Goal: Check status: Check status

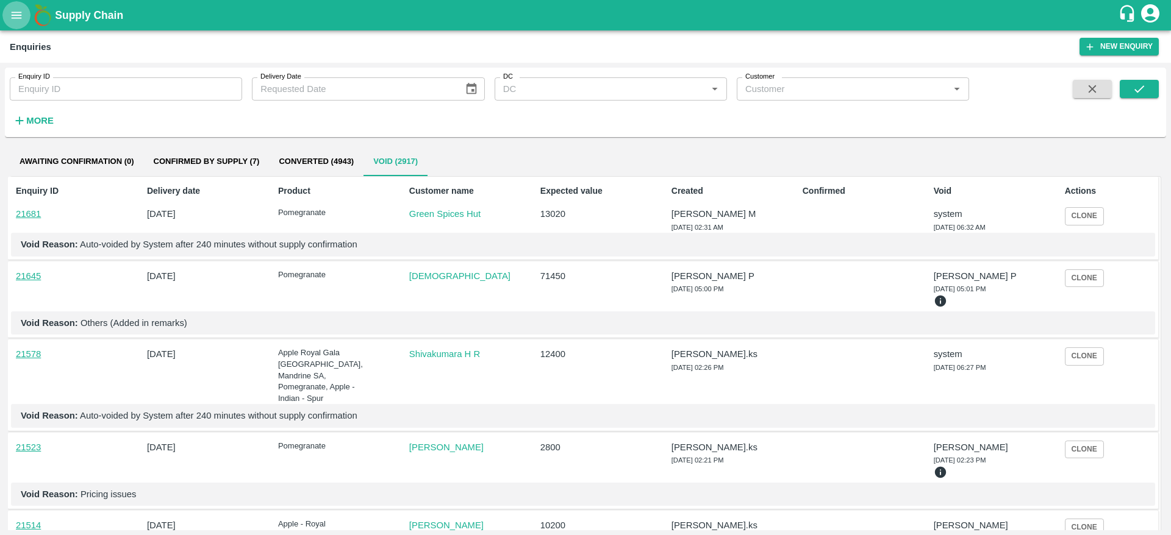
click at [13, 13] on icon "open drawer" at bounding box center [16, 15] width 13 height 13
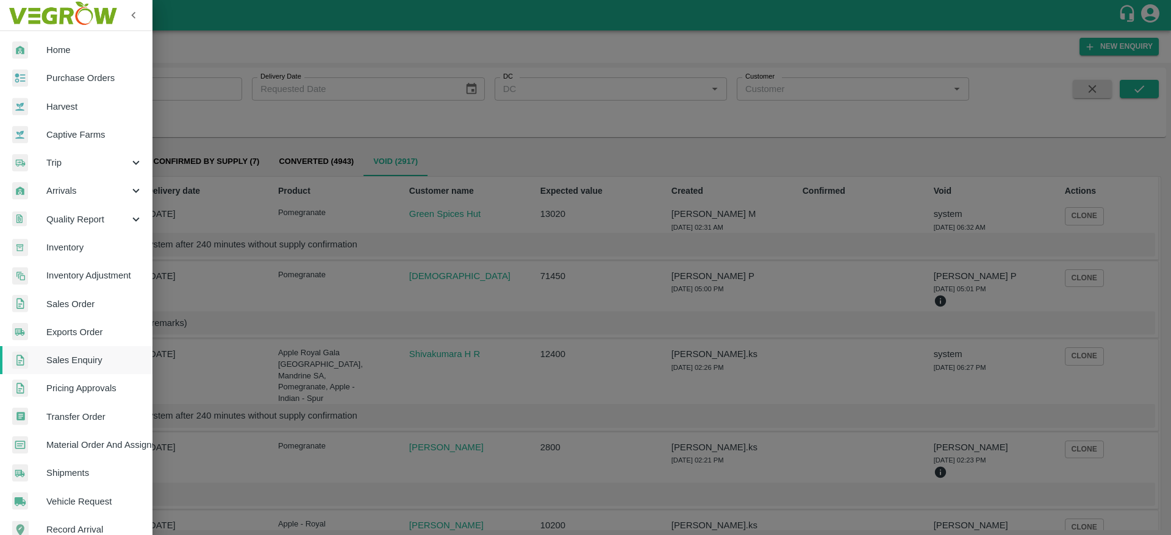
click at [71, 362] on span "Sales Enquiry" at bounding box center [94, 360] width 96 height 13
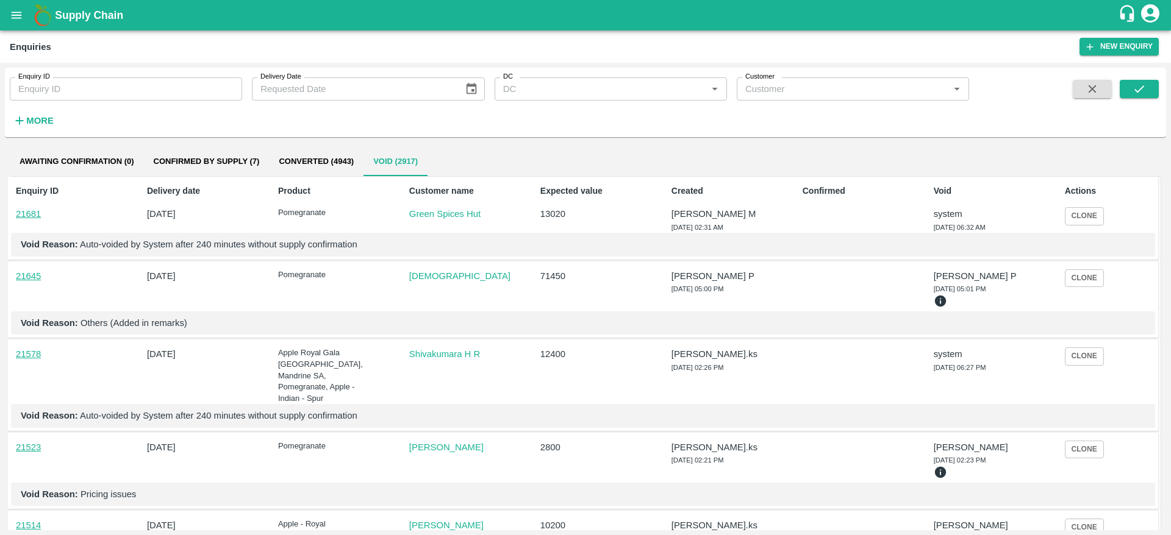
click at [69, 12] on b "Supply Chain" at bounding box center [89, 15] width 68 height 12
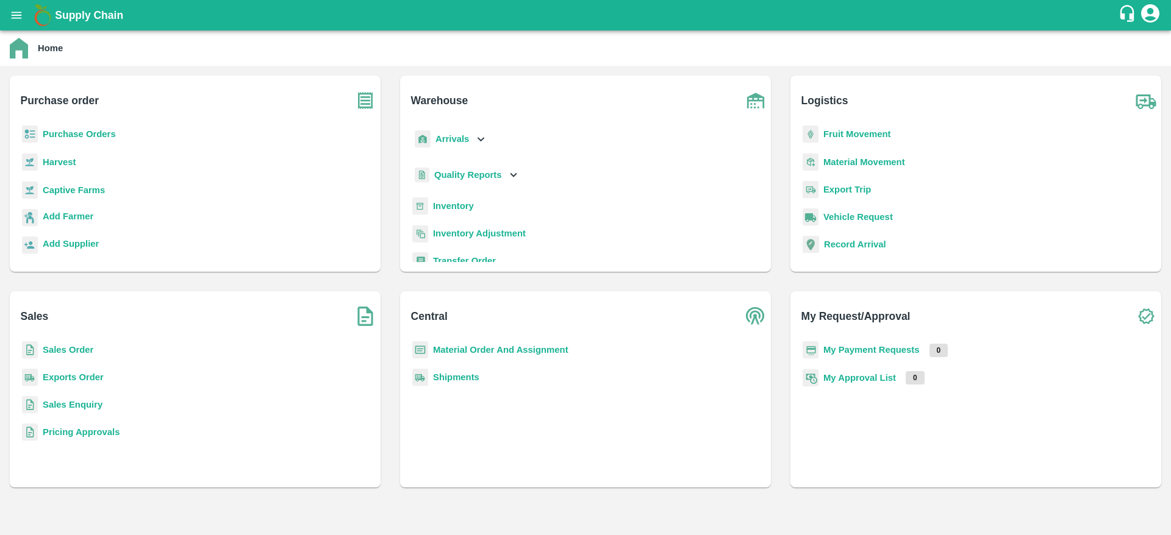
click at [59, 404] on b "Sales Enquiry" at bounding box center [73, 405] width 60 height 10
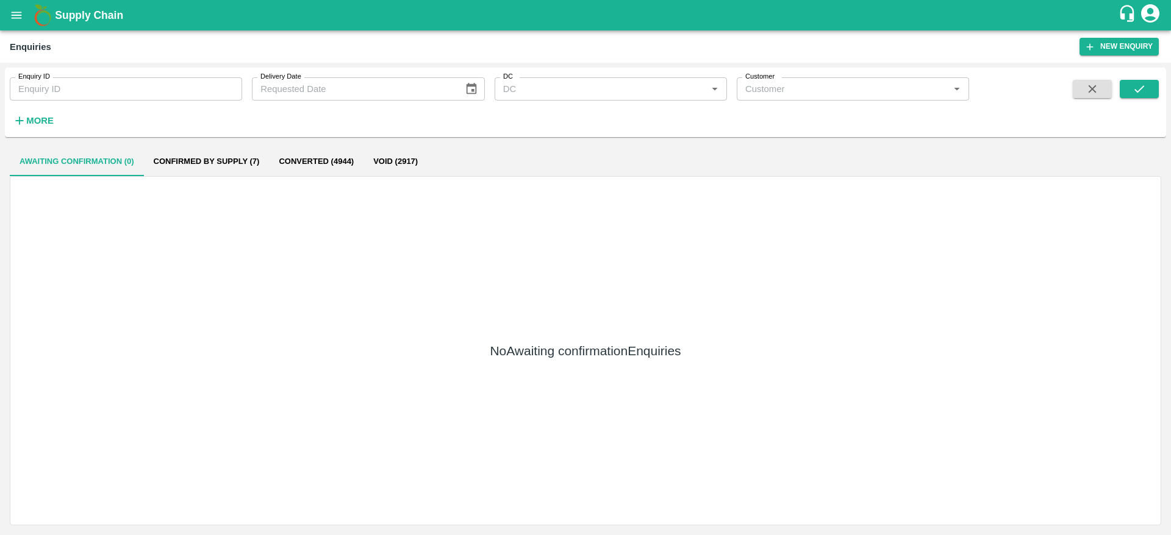
click at [21, 12] on icon "open drawer" at bounding box center [17, 15] width 10 height 7
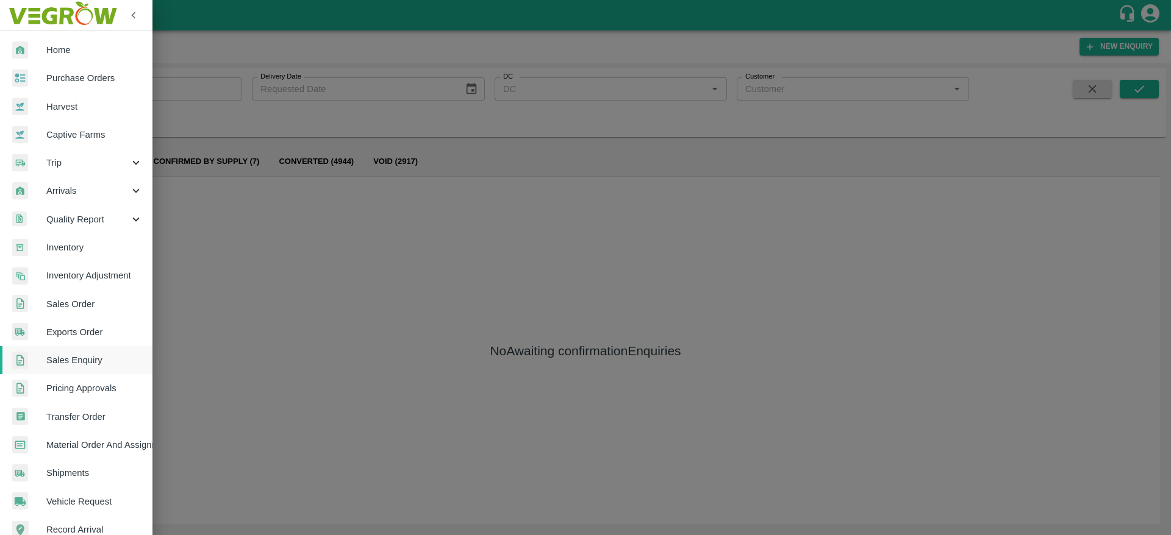
click at [83, 307] on span "Sales Order" at bounding box center [94, 304] width 96 height 13
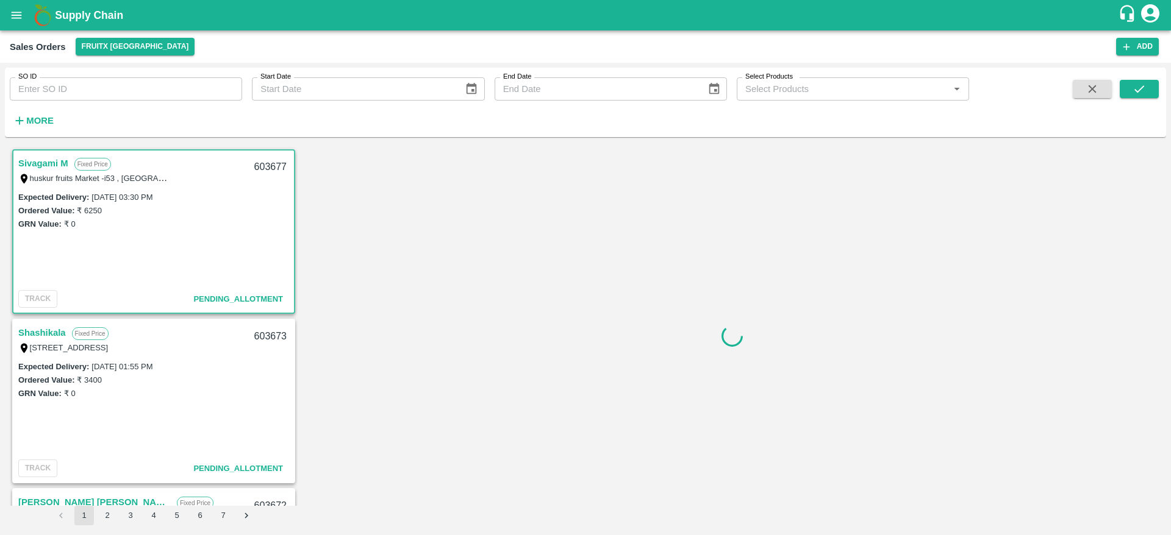
click at [93, 91] on input "SO ID" at bounding box center [126, 88] width 232 height 23
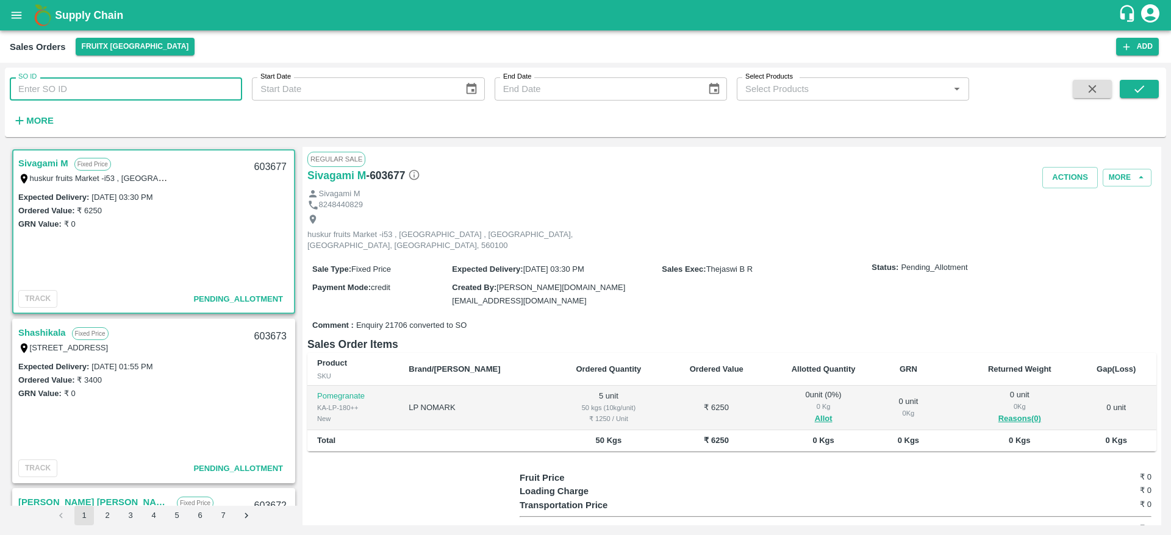
paste input "603586"
type input "603586"
click at [1143, 90] on icon "submit" at bounding box center [1138, 88] width 13 height 13
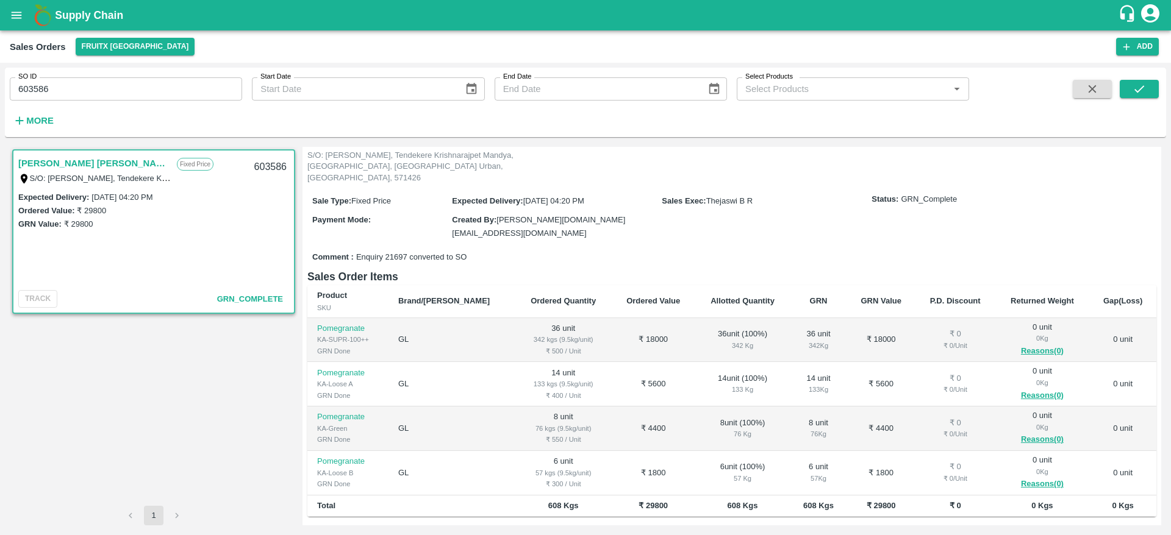
scroll to position [183, 0]
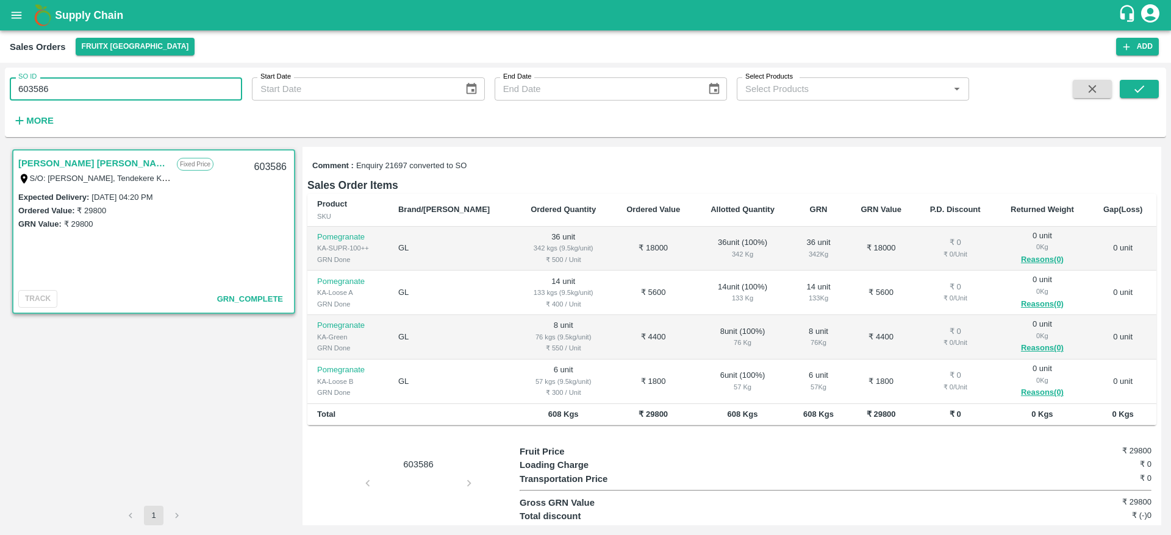
click at [92, 85] on input "603586" at bounding box center [126, 88] width 232 height 23
type input "6"
paste input "text"
type input "603557"
click at [1145, 80] on button "submit" at bounding box center [1139, 89] width 39 height 18
